Goal: Use online tool/utility: Utilize a website feature to perform a specific function

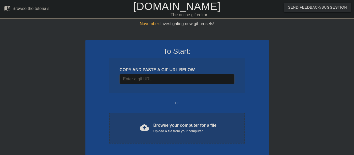
click at [160, 130] on div "Upload a file from your computer" at bounding box center [184, 131] width 63 height 5
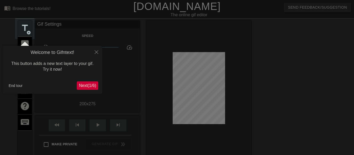
scroll to position [13, 0]
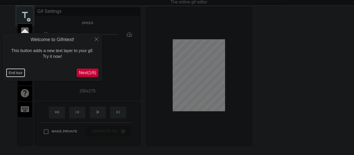
click at [14, 73] on button "End tour" at bounding box center [16, 73] width 18 height 8
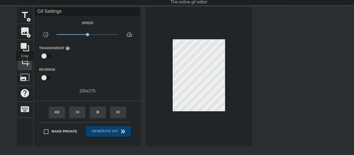
click at [25, 65] on span "crop" at bounding box center [25, 61] width 10 height 10
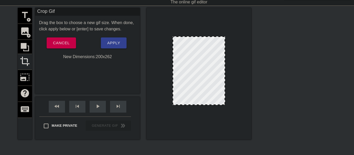
drag, startPoint x: 207, startPoint y: 108, endPoint x: 207, endPoint y: 105, distance: 3.5
click at [207, 105] on div at bounding box center [198, 104] width 51 height 3
click at [111, 44] on span "Apply" at bounding box center [113, 43] width 13 height 7
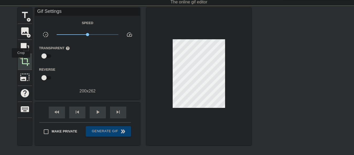
click at [21, 61] on span "crop" at bounding box center [25, 61] width 10 height 10
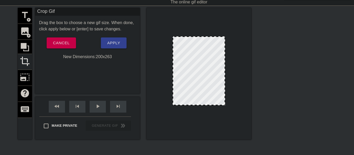
click at [196, 105] on div at bounding box center [198, 105] width 51 height 3
click at [113, 45] on span "Apply" at bounding box center [113, 43] width 13 height 7
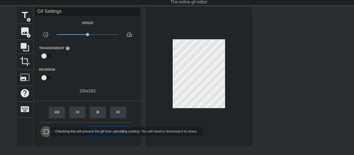
click at [46, 132] on input "Make Private" at bounding box center [46, 131] width 11 height 11
checkbox input "true"
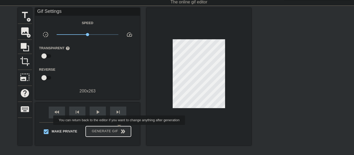
click at [117, 129] on span "Generate Gif double_arrow" at bounding box center [108, 132] width 41 height 6
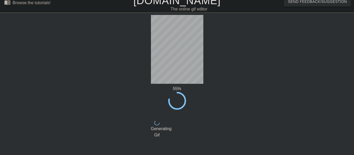
scroll to position [0, 0]
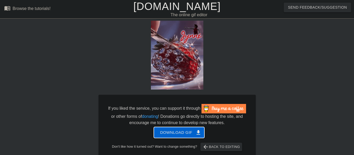
click at [181, 132] on span "Download gif get_app" at bounding box center [179, 132] width 38 height 7
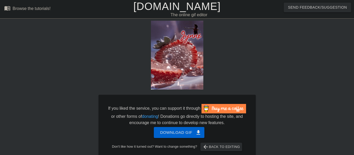
click at [150, 9] on link "[DOMAIN_NAME]" at bounding box center [176, 7] width 87 height 12
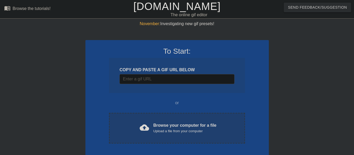
click at [142, 125] on span "cloud_upload" at bounding box center [144, 127] width 9 height 9
click at [130, 127] on div "cloud_upload Browse your computer for a file Upload a file from your computer" at bounding box center [177, 128] width 114 height 12
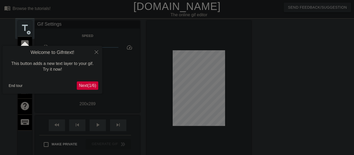
scroll to position [13, 0]
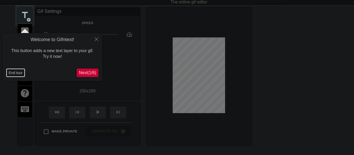
click at [17, 73] on button "End tour" at bounding box center [16, 73] width 18 height 8
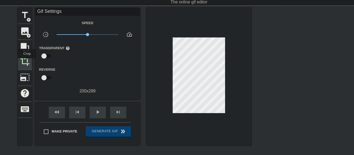
click at [27, 62] on span "crop" at bounding box center [25, 61] width 10 height 10
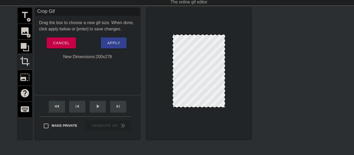
drag, startPoint x: 196, startPoint y: 109, endPoint x: 197, endPoint y: 106, distance: 3.1
click at [115, 44] on span "Apply" at bounding box center [113, 43] width 13 height 7
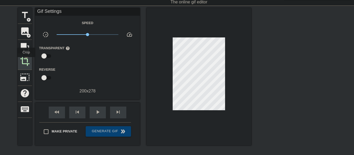
click at [26, 61] on span "crop" at bounding box center [25, 61] width 10 height 10
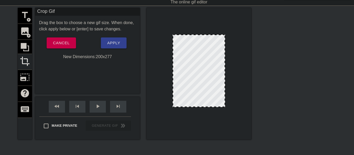
click at [205, 107] on div at bounding box center [198, 106] width 51 height 3
click at [116, 44] on span "Apply" at bounding box center [113, 43] width 13 height 7
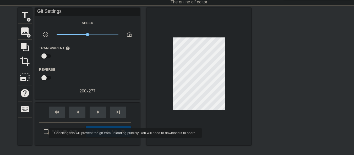
click at [45, 133] on input "Make Private" at bounding box center [46, 131] width 11 height 11
checkbox input "true"
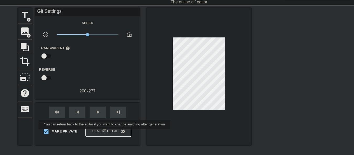
click at [105, 133] on span "Generate Gif double_arrow" at bounding box center [108, 132] width 41 height 6
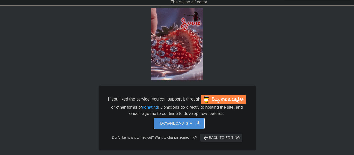
click at [166, 122] on span "Download gif get_app" at bounding box center [179, 123] width 38 height 7
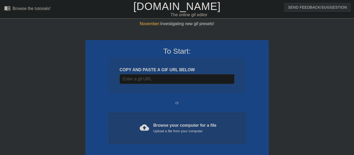
scroll to position [13, 0]
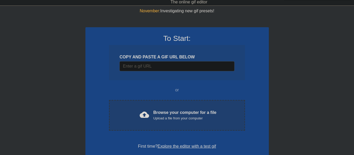
click at [139, 116] on div "cloud_upload" at bounding box center [144, 115] width 12 height 11
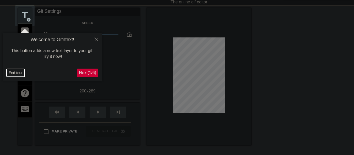
click at [12, 73] on button "End tour" at bounding box center [16, 73] width 18 height 8
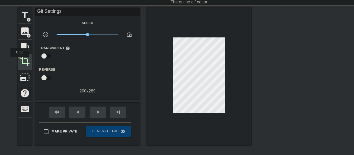
click at [20, 61] on div "crop" at bounding box center [25, 62] width 14 height 16
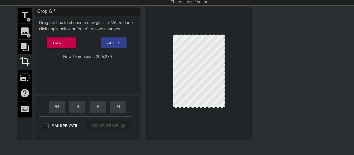
drag, startPoint x: 197, startPoint y: 110, endPoint x: 197, endPoint y: 107, distance: 2.6
click at [197, 107] on div at bounding box center [198, 107] width 51 height 3
click at [115, 42] on span "Apply" at bounding box center [113, 43] width 13 height 7
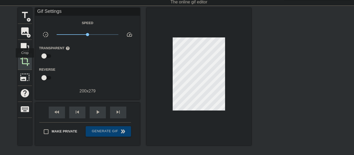
click at [25, 61] on span "crop" at bounding box center [25, 61] width 10 height 10
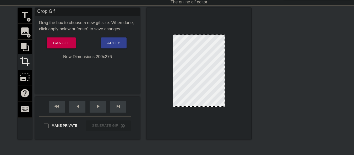
click at [197, 107] on div at bounding box center [198, 106] width 51 height 3
click at [110, 40] on span "Apply" at bounding box center [113, 43] width 13 height 7
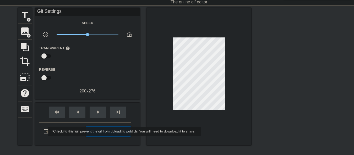
click at [44, 132] on input "Make Private" at bounding box center [46, 131] width 11 height 11
checkbox input "true"
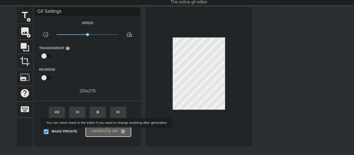
click at [107, 131] on span "Generate Gif double_arrow" at bounding box center [108, 132] width 41 height 6
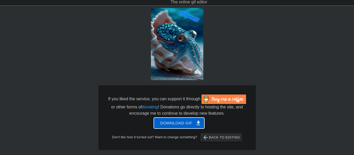
click at [168, 124] on span "Download gif get_app" at bounding box center [179, 123] width 38 height 7
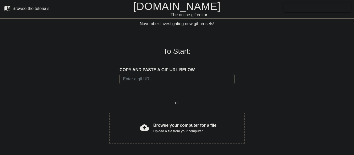
scroll to position [13, 0]
